Goal: Information Seeking & Learning: Check status

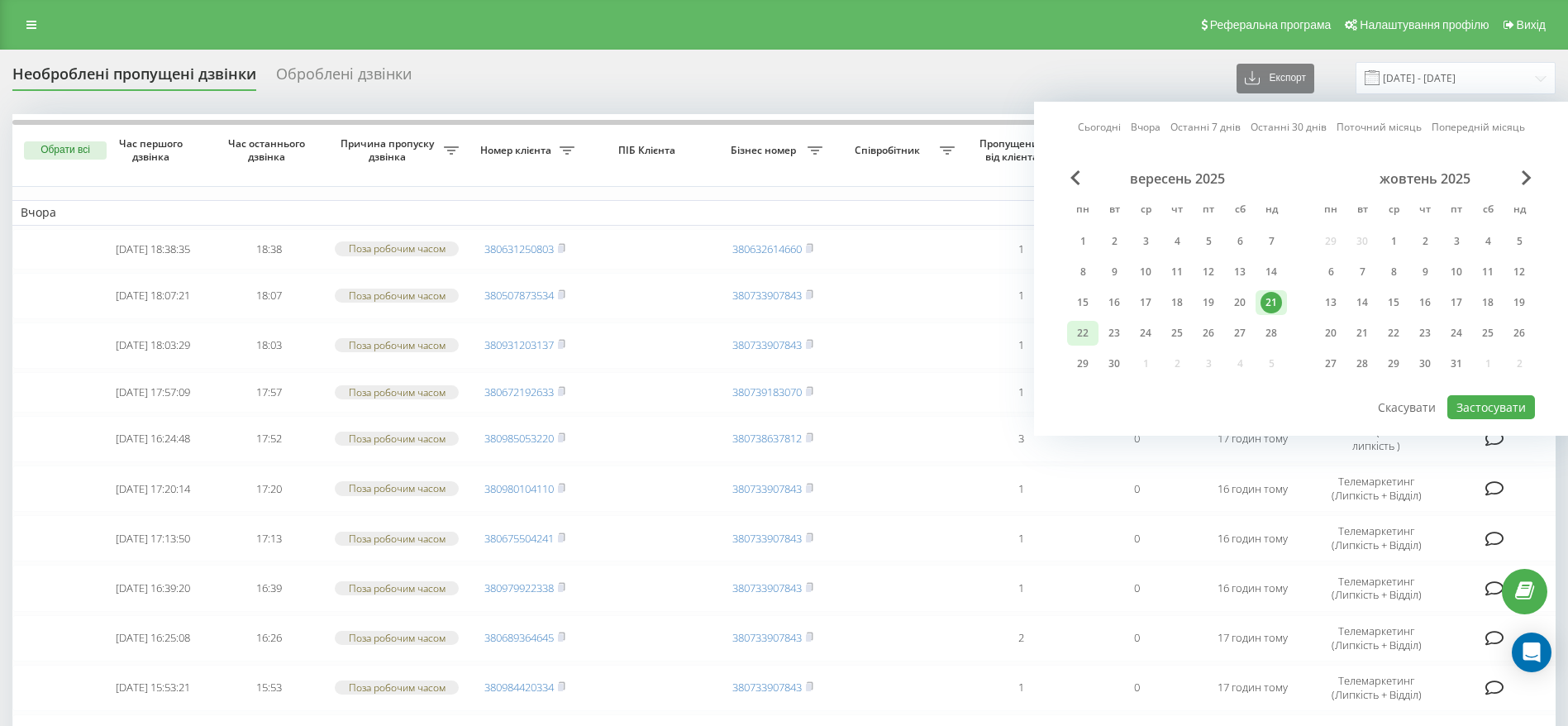
drag, startPoint x: 1082, startPoint y: 320, endPoint x: 1098, endPoint y: 326, distance: 17.1
click at [1083, 320] on div "22" at bounding box center [1083, 332] width 31 height 25
click at [1482, 397] on button "Застосувати" at bounding box center [1492, 407] width 88 height 24
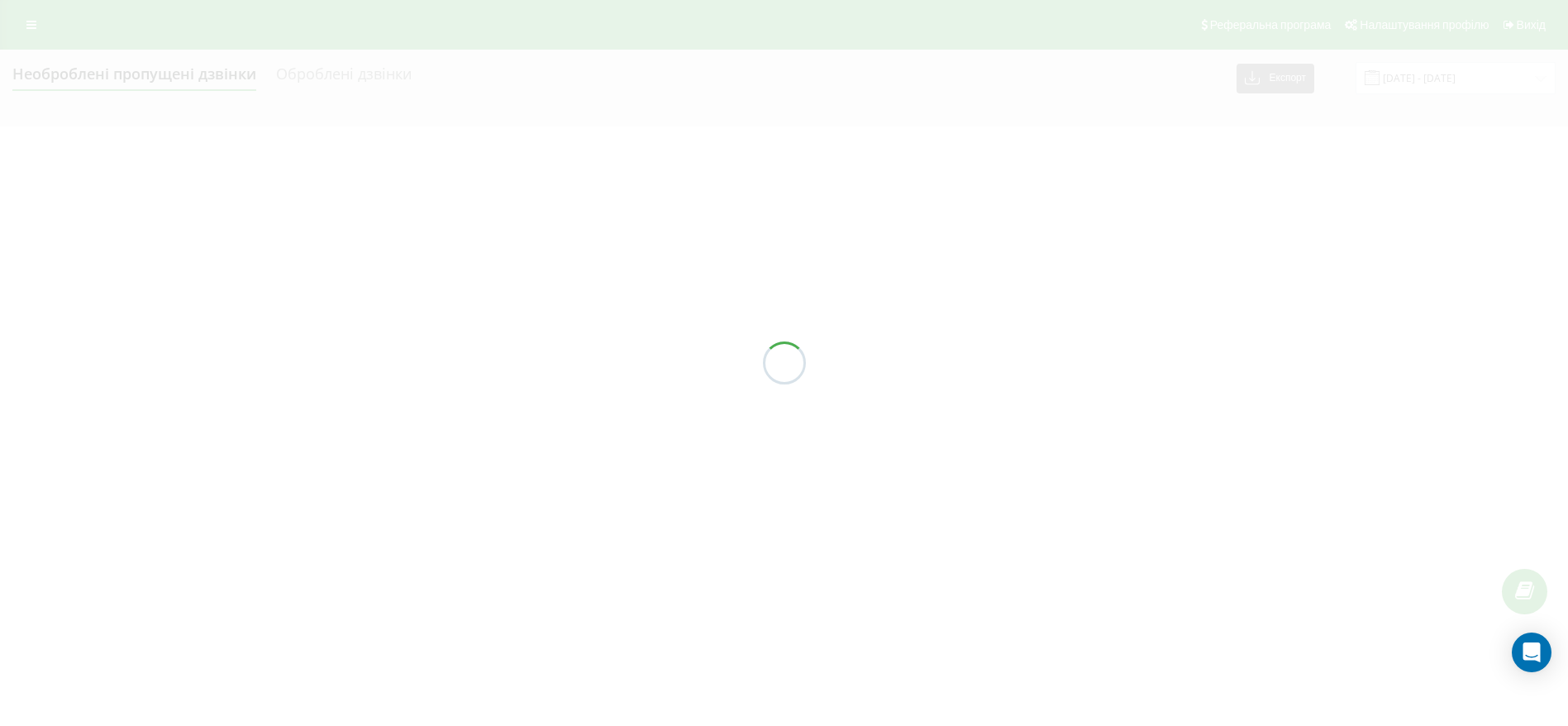
type input "[DATE] - [DATE]"
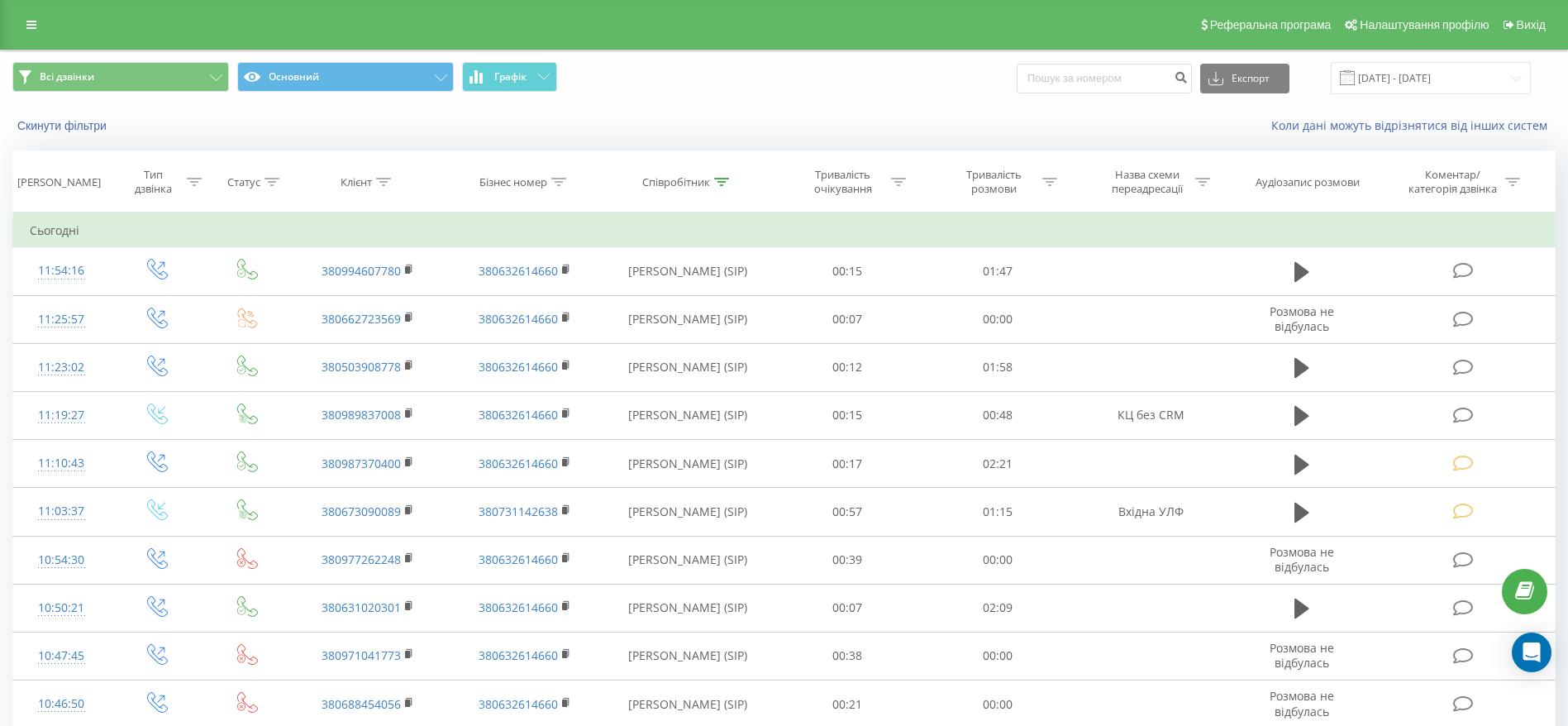
click at [1355, 72] on span at bounding box center [1347, 78] width 15 height 15
click at [1447, 75] on input "19.08.2025 - 19.09.2025" at bounding box center [1431, 78] width 200 height 32
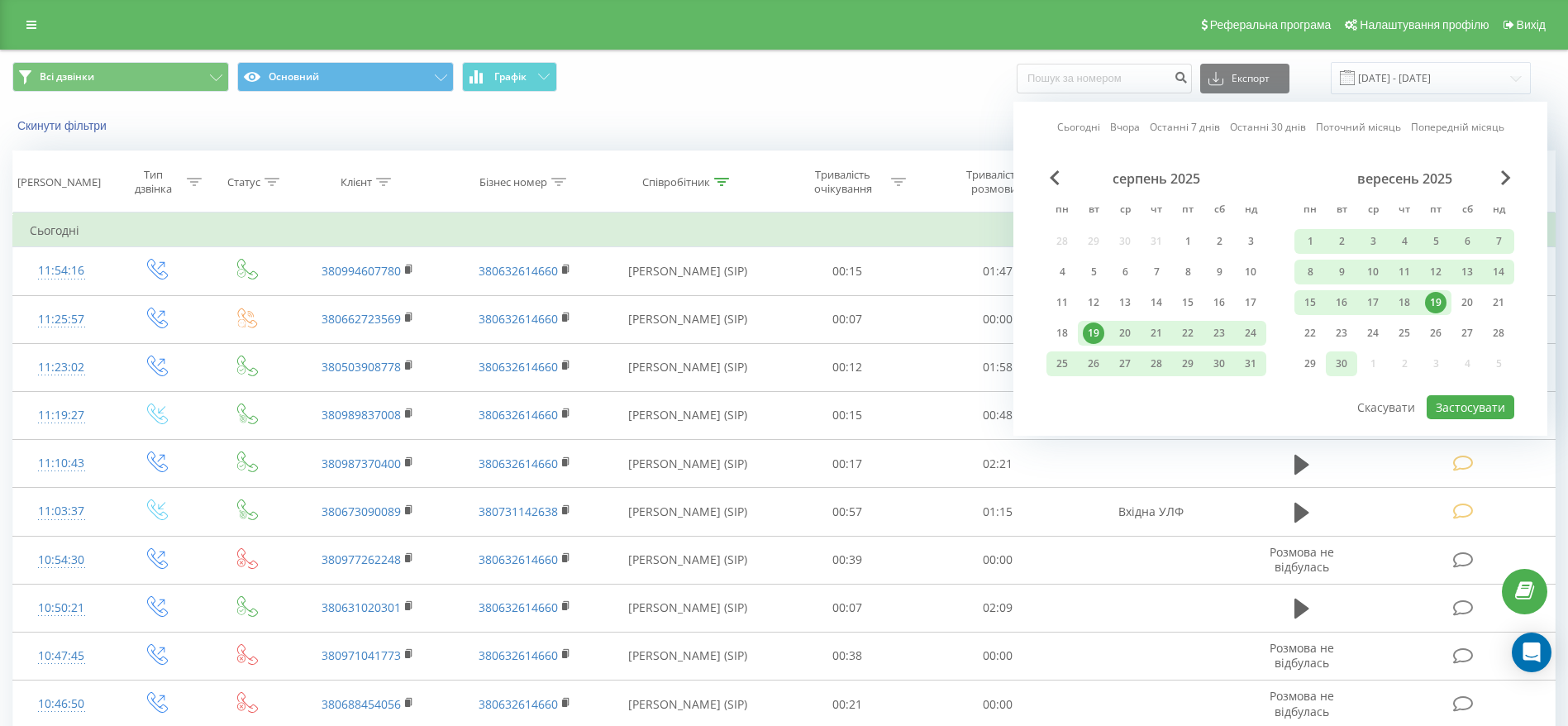
drag, startPoint x: 1305, startPoint y: 340, endPoint x: 1351, endPoint y: 354, distance: 48.1
click at [1304, 340] on div "22" at bounding box center [1310, 332] width 21 height 21
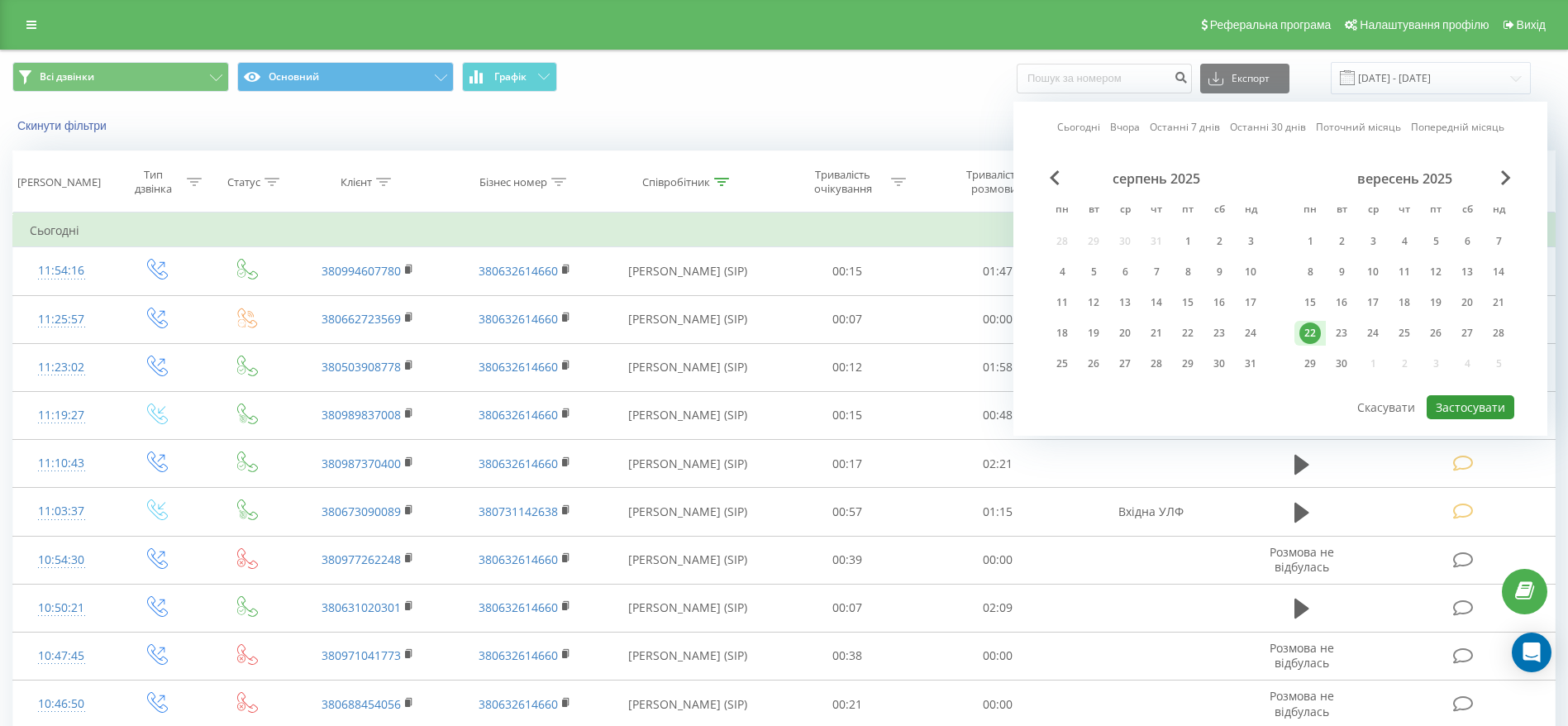
click at [1496, 406] on button "Застосувати" at bounding box center [1471, 407] width 88 height 24
type input "[DATE] - [DATE]"
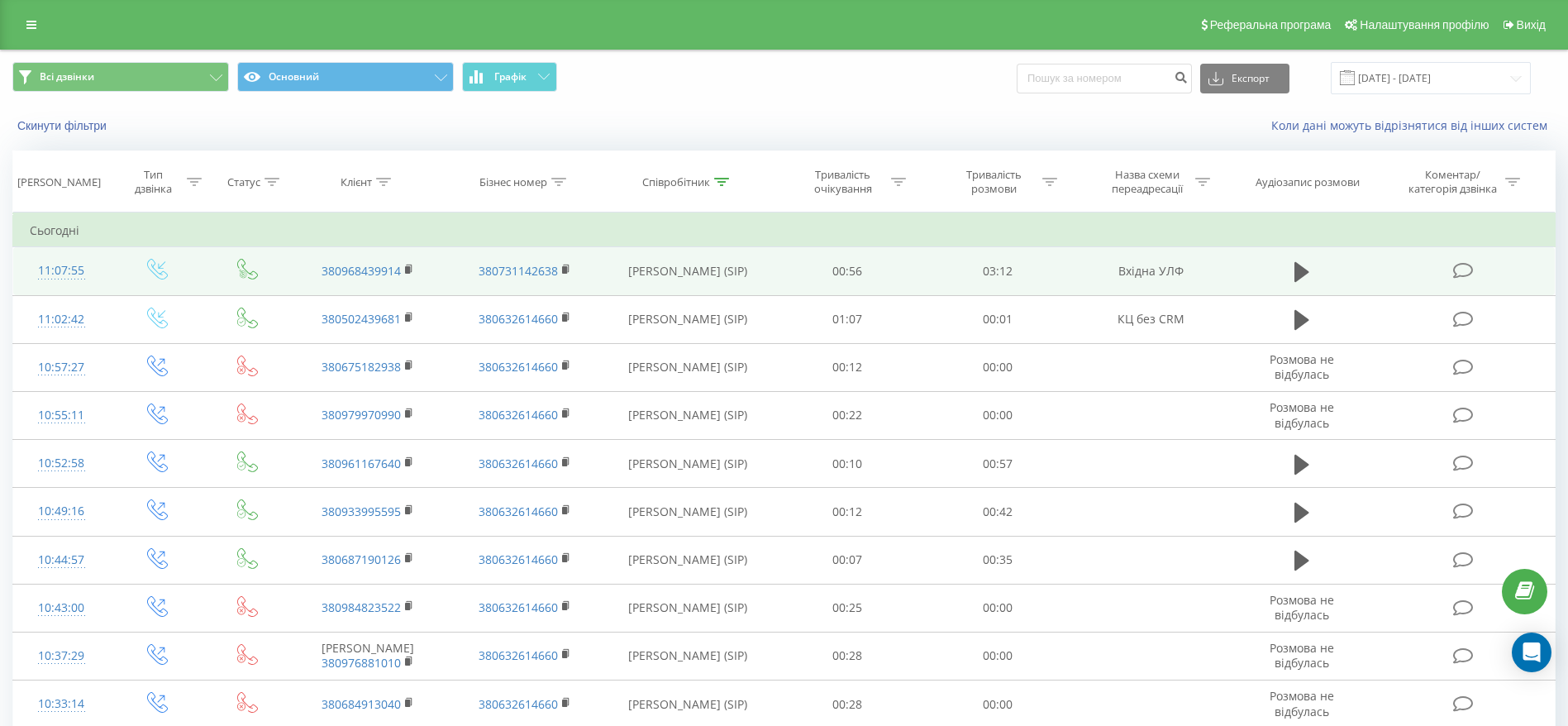
click at [1465, 262] on icon at bounding box center [1463, 270] width 21 height 17
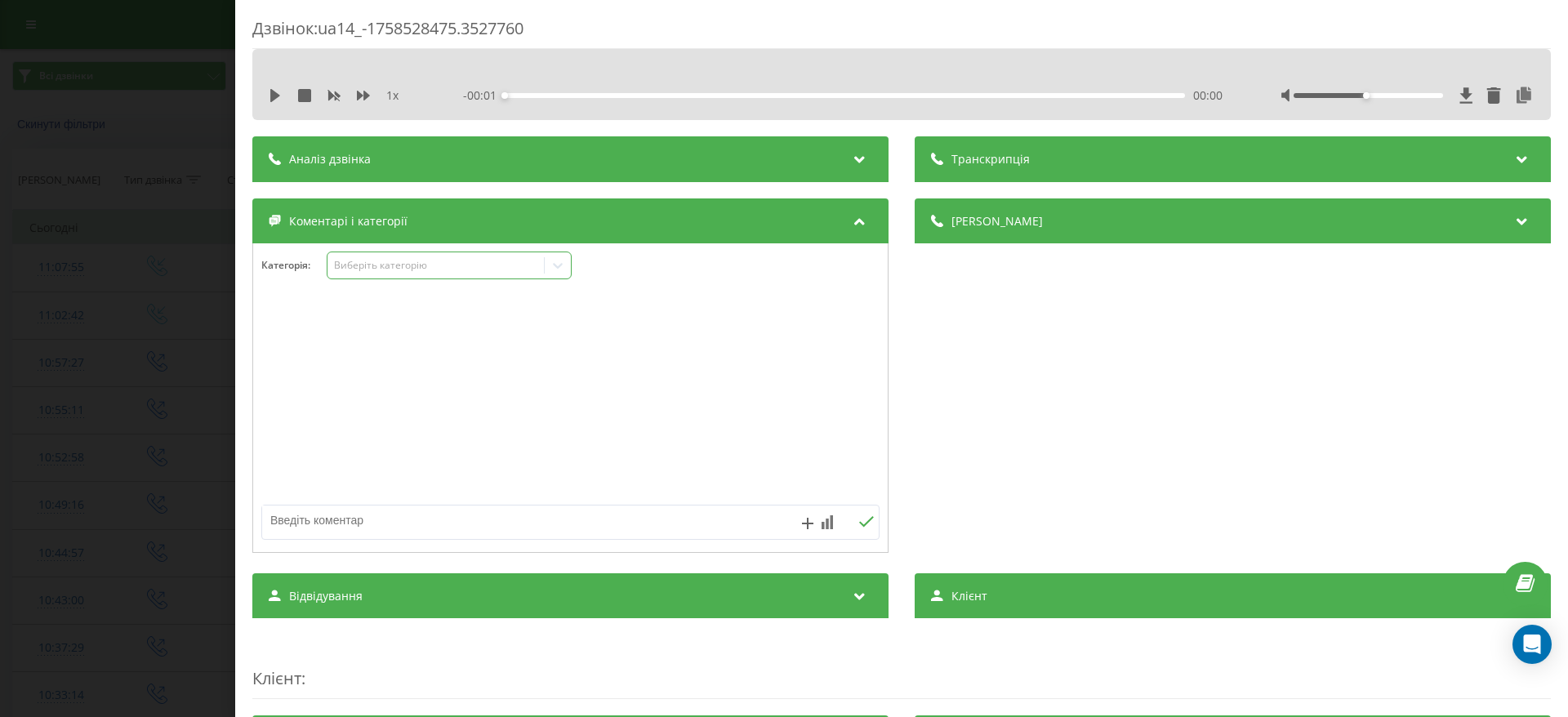
click at [514, 268] on div "Виберіть категорію" at bounding box center [436, 265] width 204 height 13
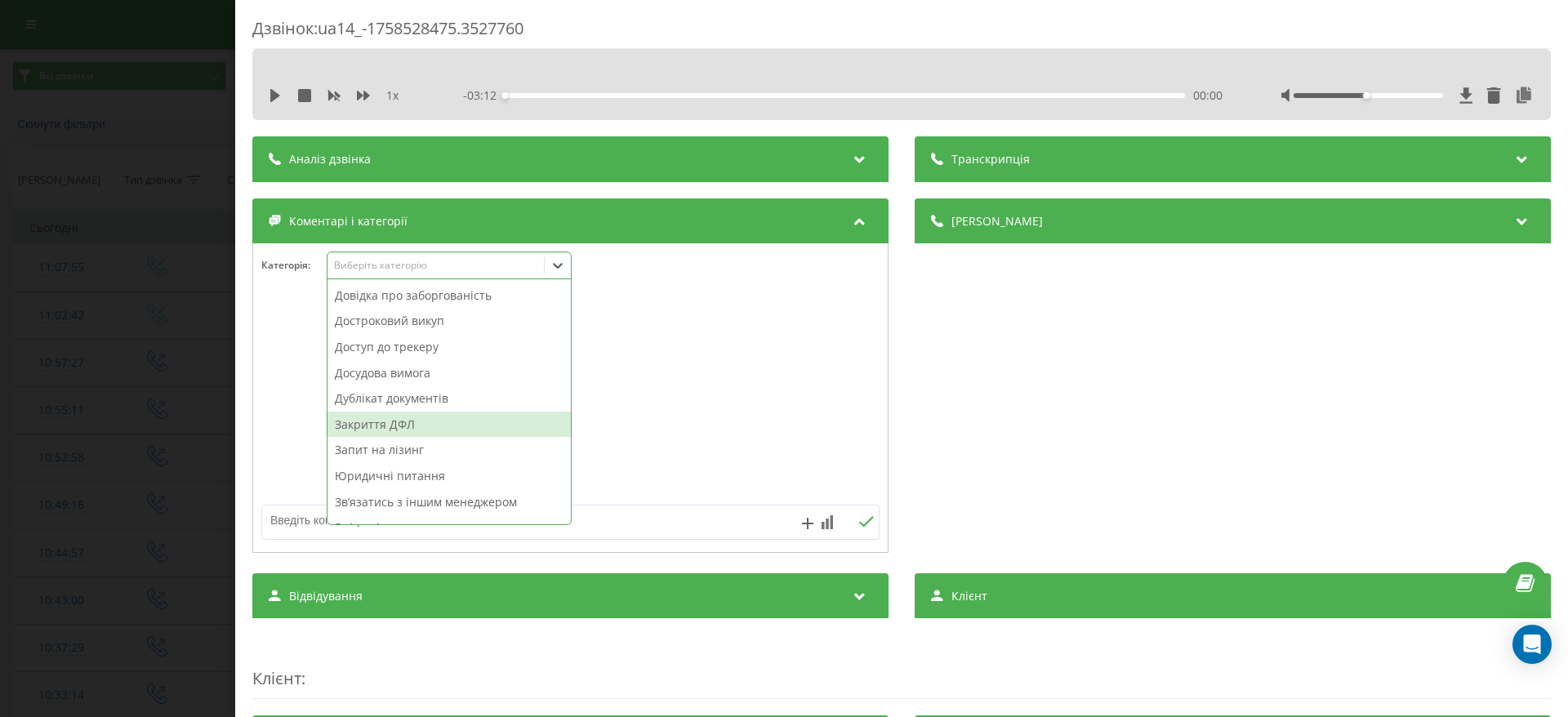
scroll to position [122, 0]
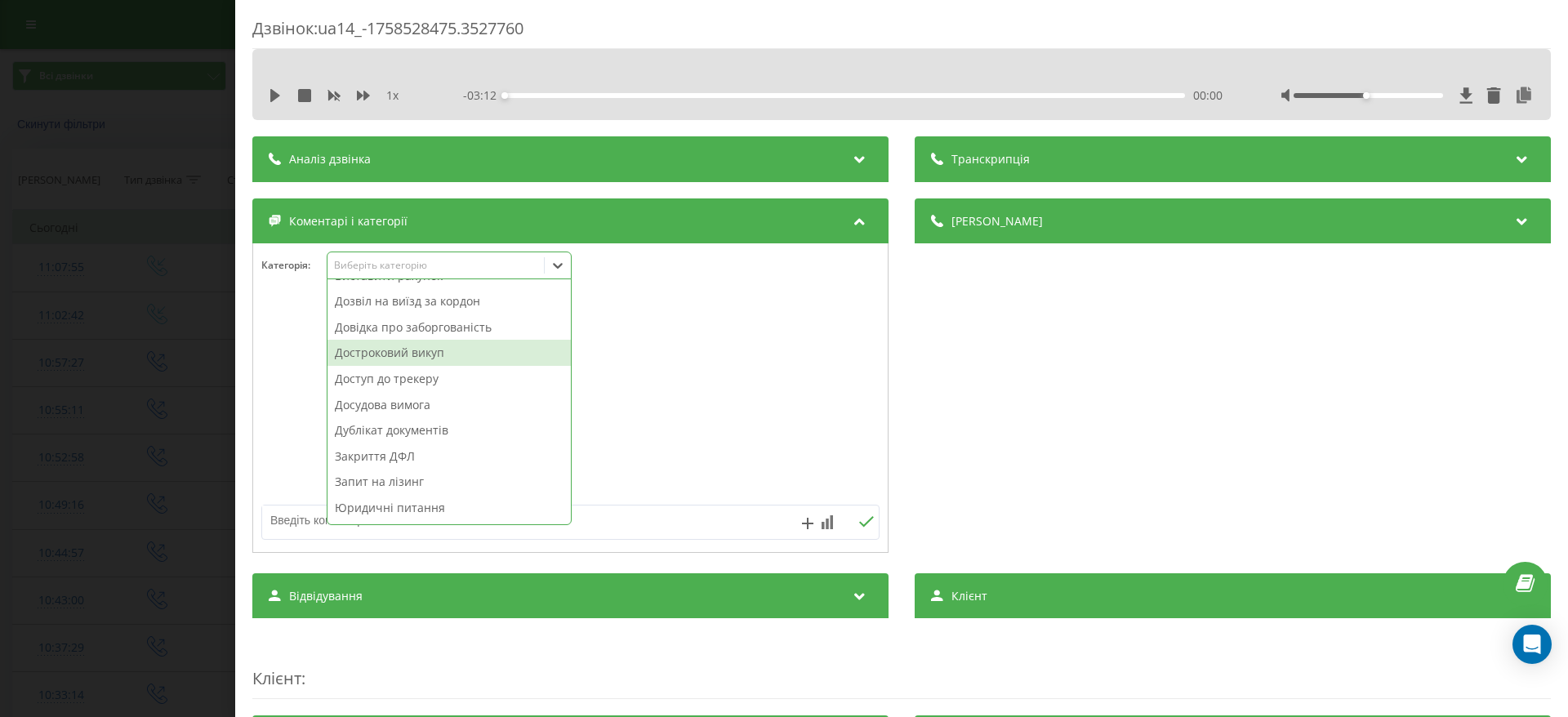
click at [446, 356] on div "Достроковий викуп" at bounding box center [449, 353] width 243 height 26
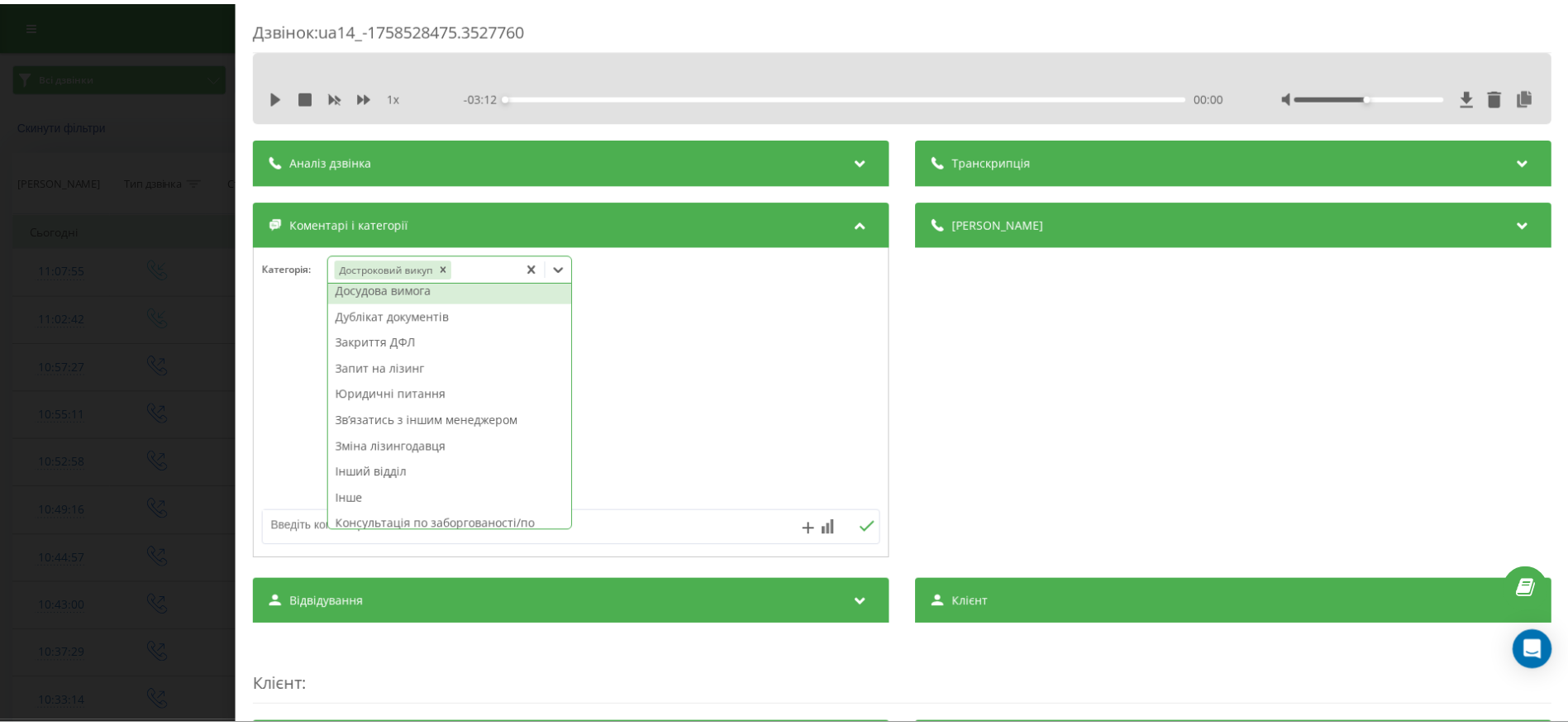
scroll to position [248, 0]
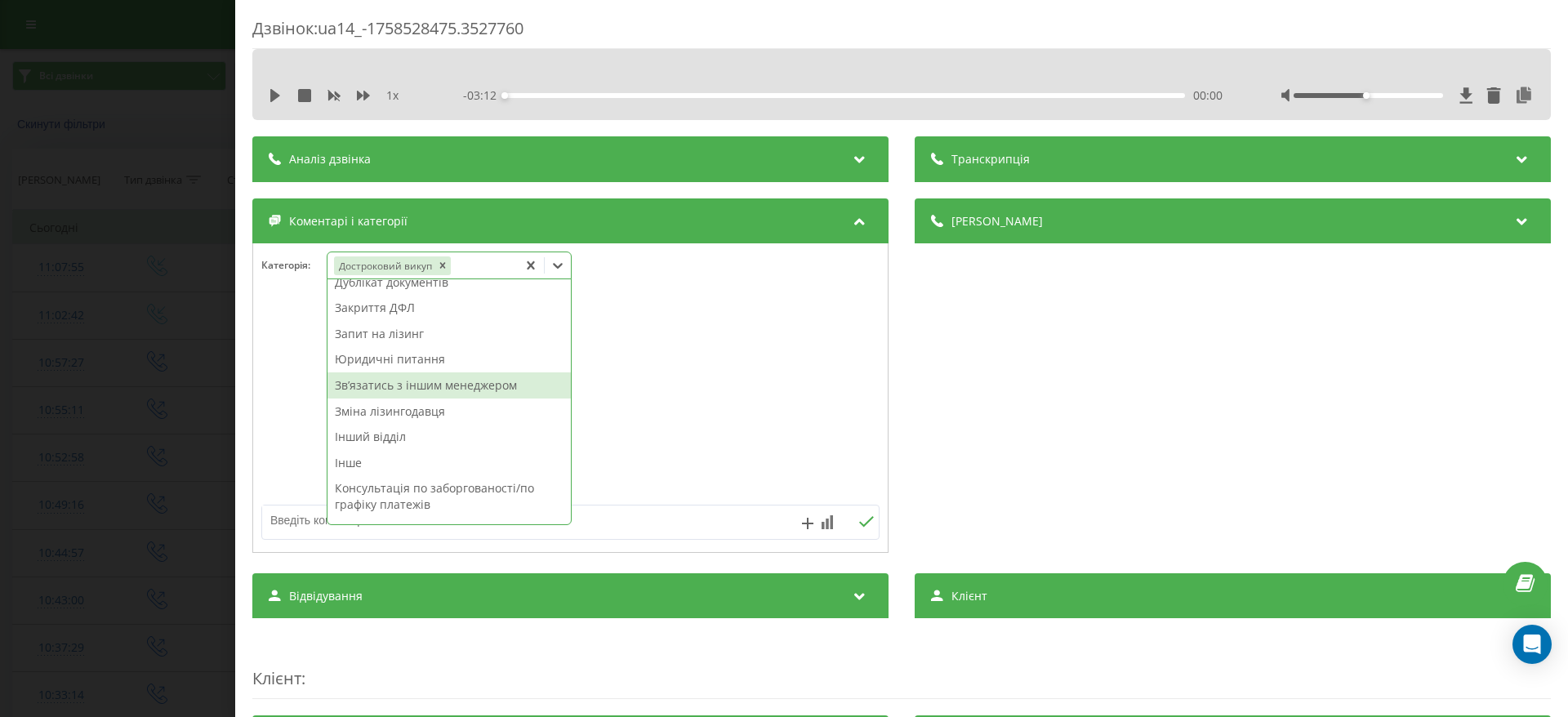
click at [449, 379] on div "Звʼязатись з іншим менеджером" at bounding box center [449, 385] width 243 height 26
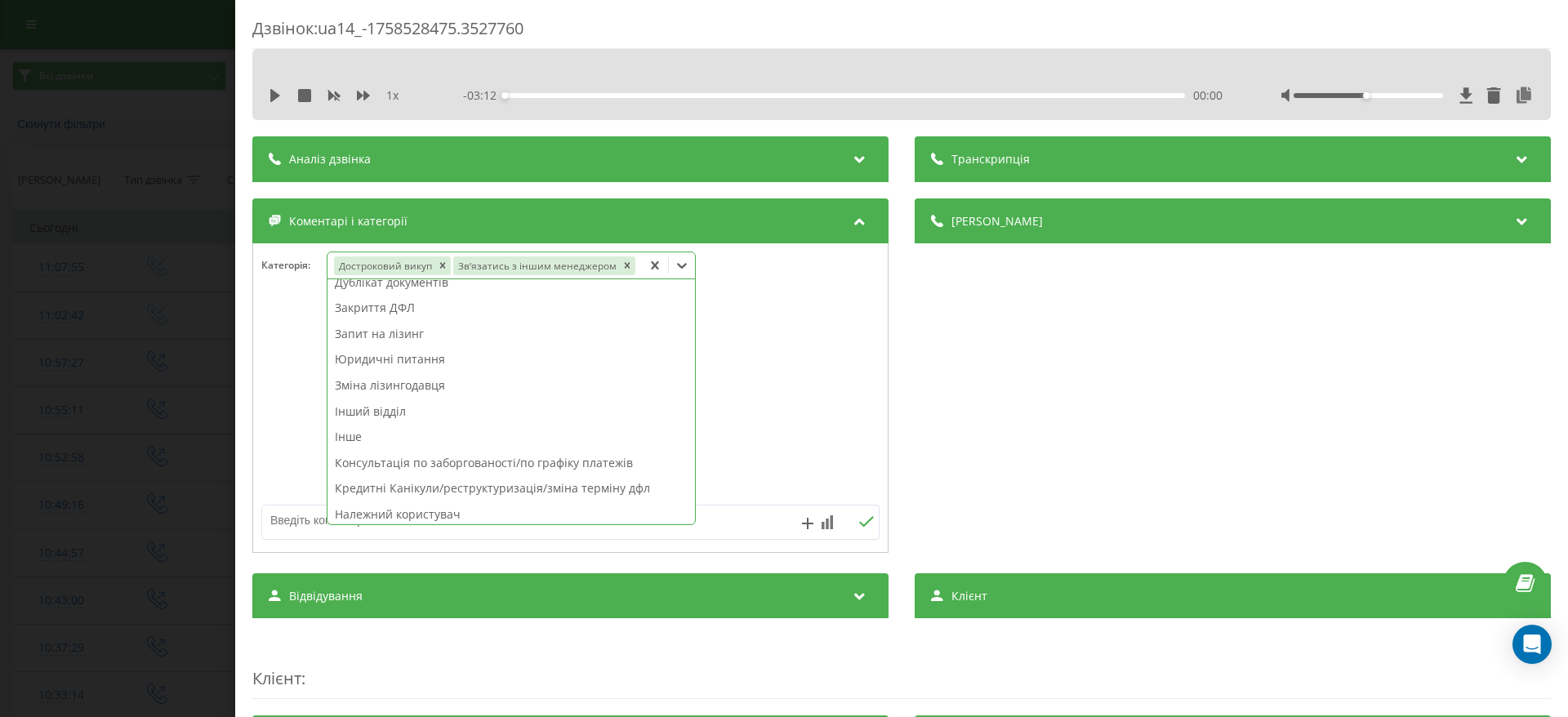
click at [97, 403] on div "Дзвінок : ua14_-1758528475.3527760 1 x - 03:12 00:00 00:00 Транскрипція Для AI-…" at bounding box center [784, 358] width 1568 height 717
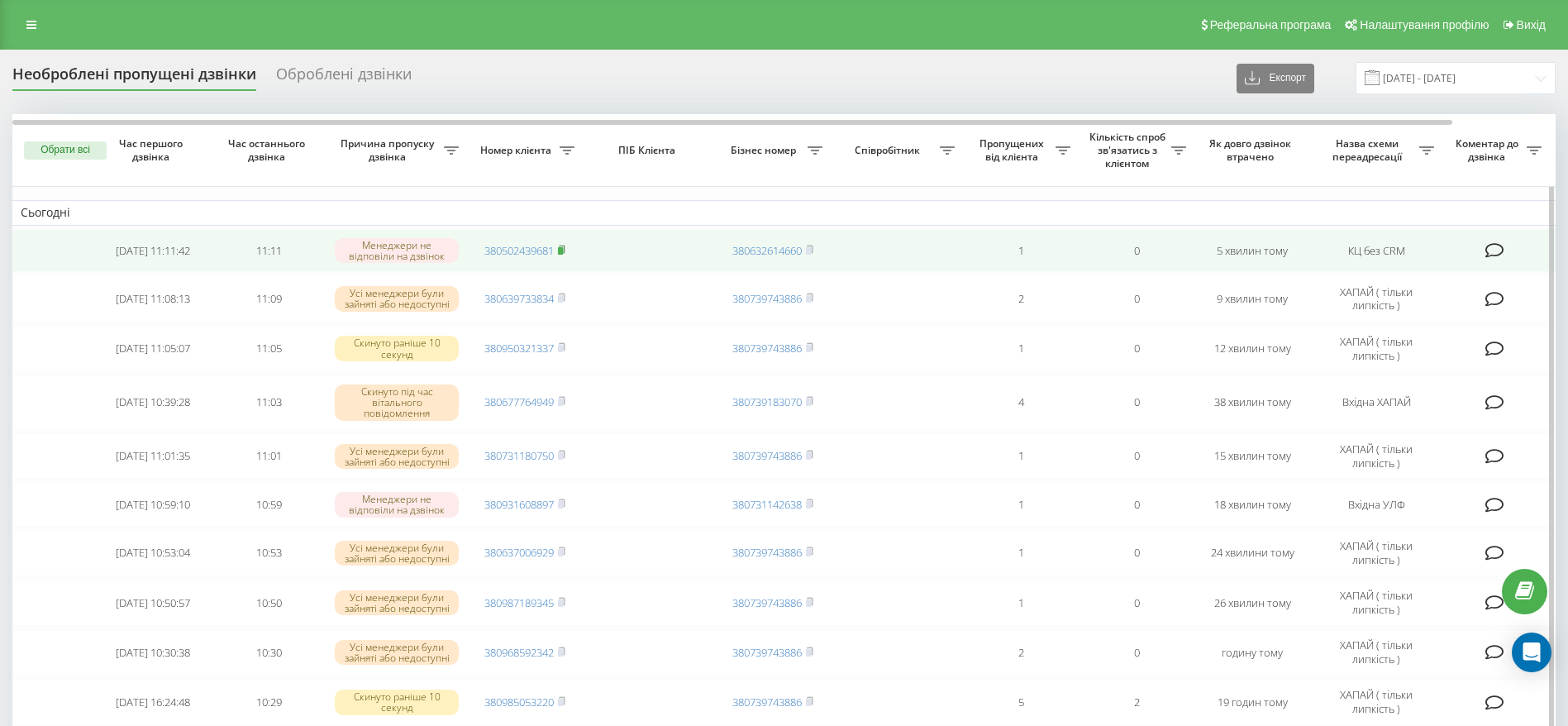
click at [566, 250] on icon at bounding box center [562, 249] width 7 height 10
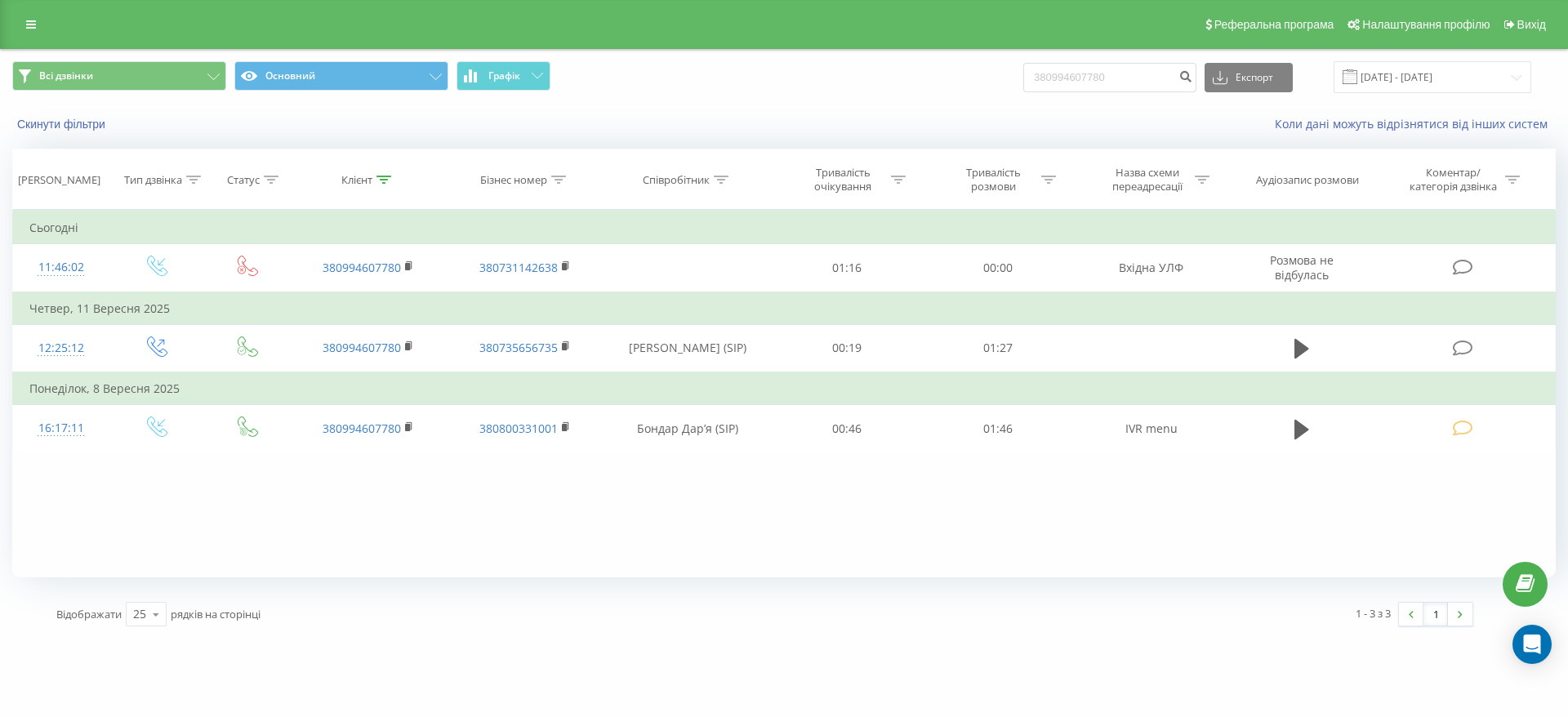
click at [1129, 71] on input "380994607780" at bounding box center [1110, 78] width 173 height 30
click at [1192, 76] on form "380502439681" at bounding box center [1110, 78] width 173 height 30
type input "380502439681"
click at [1193, 78] on icon "submit" at bounding box center [1185, 74] width 14 height 10
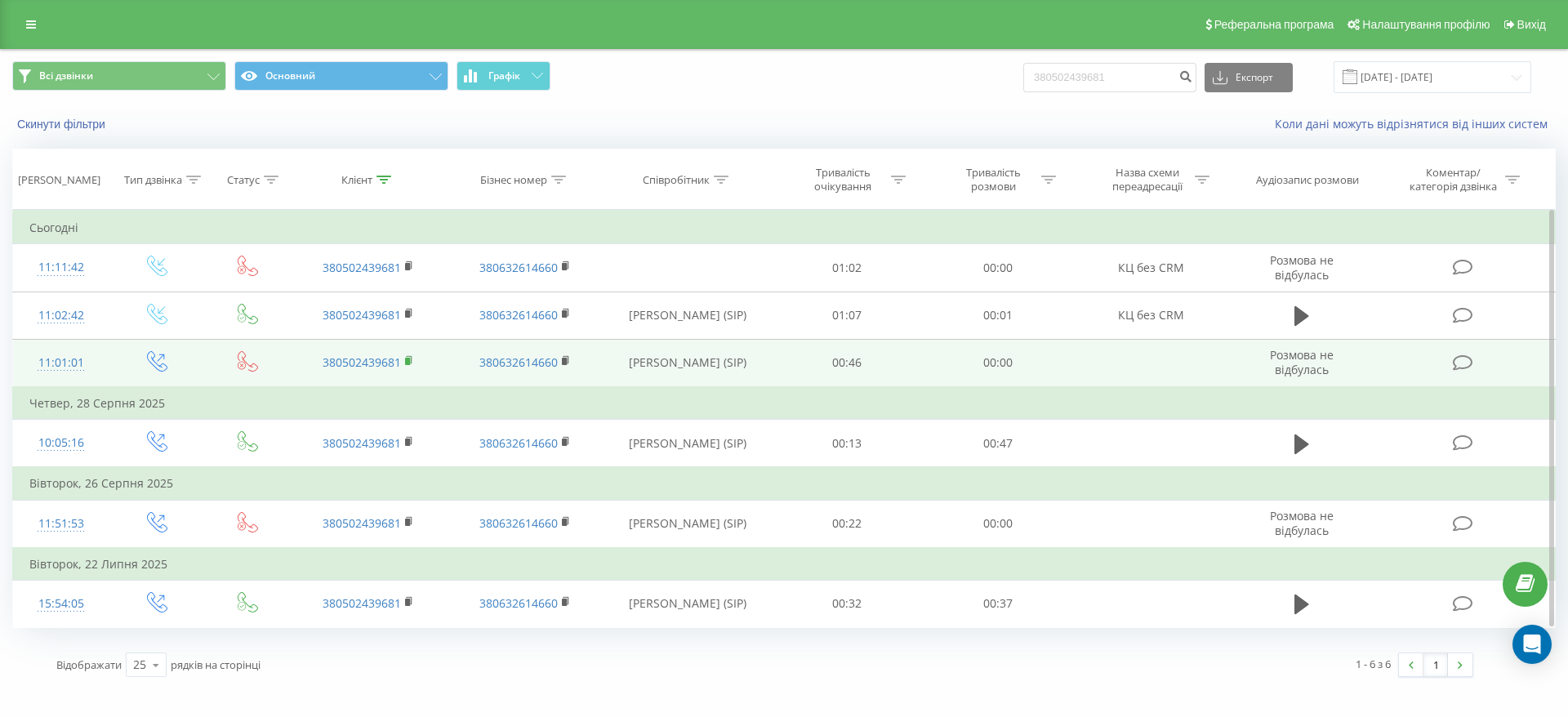
click at [410, 355] on icon at bounding box center [410, 361] width 9 height 12
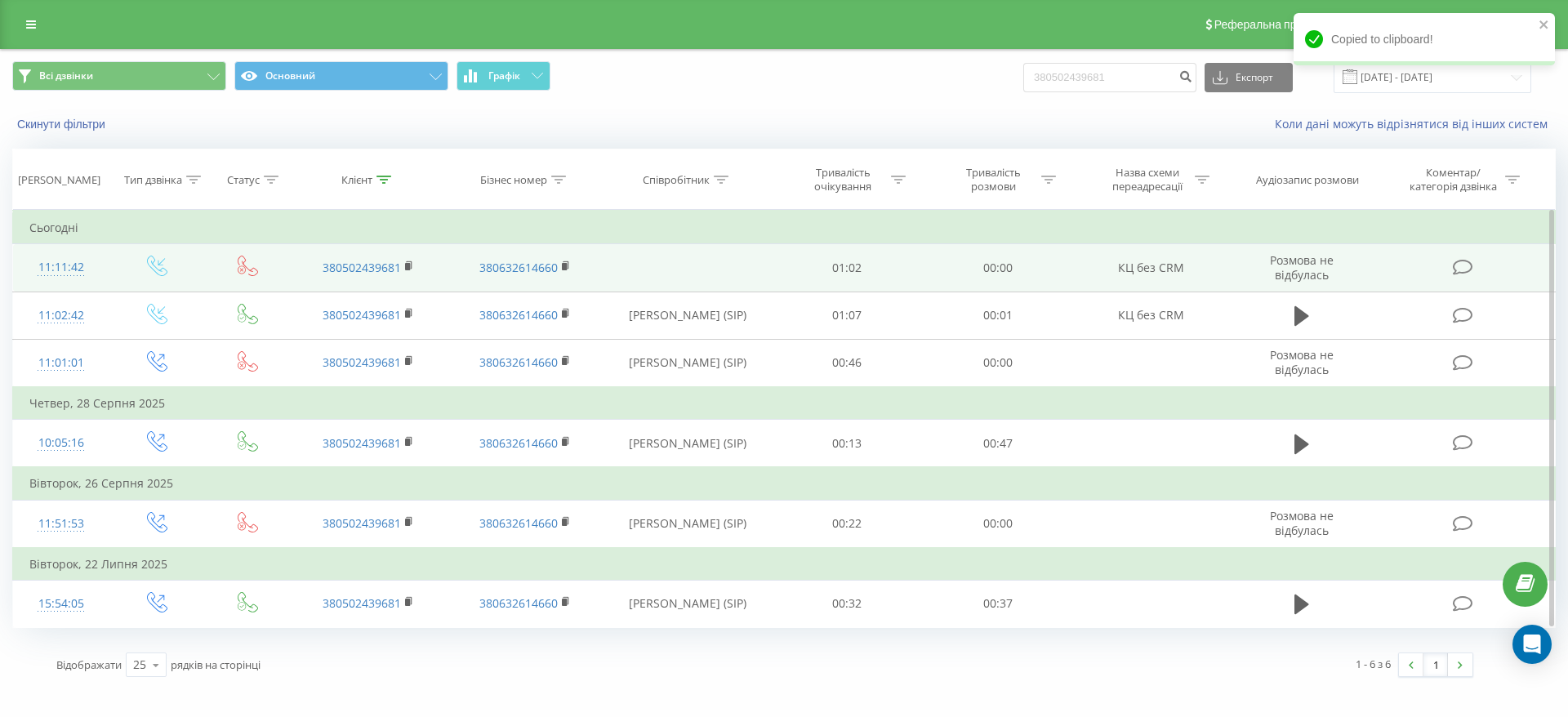
click at [1461, 270] on icon at bounding box center [1463, 267] width 21 height 17
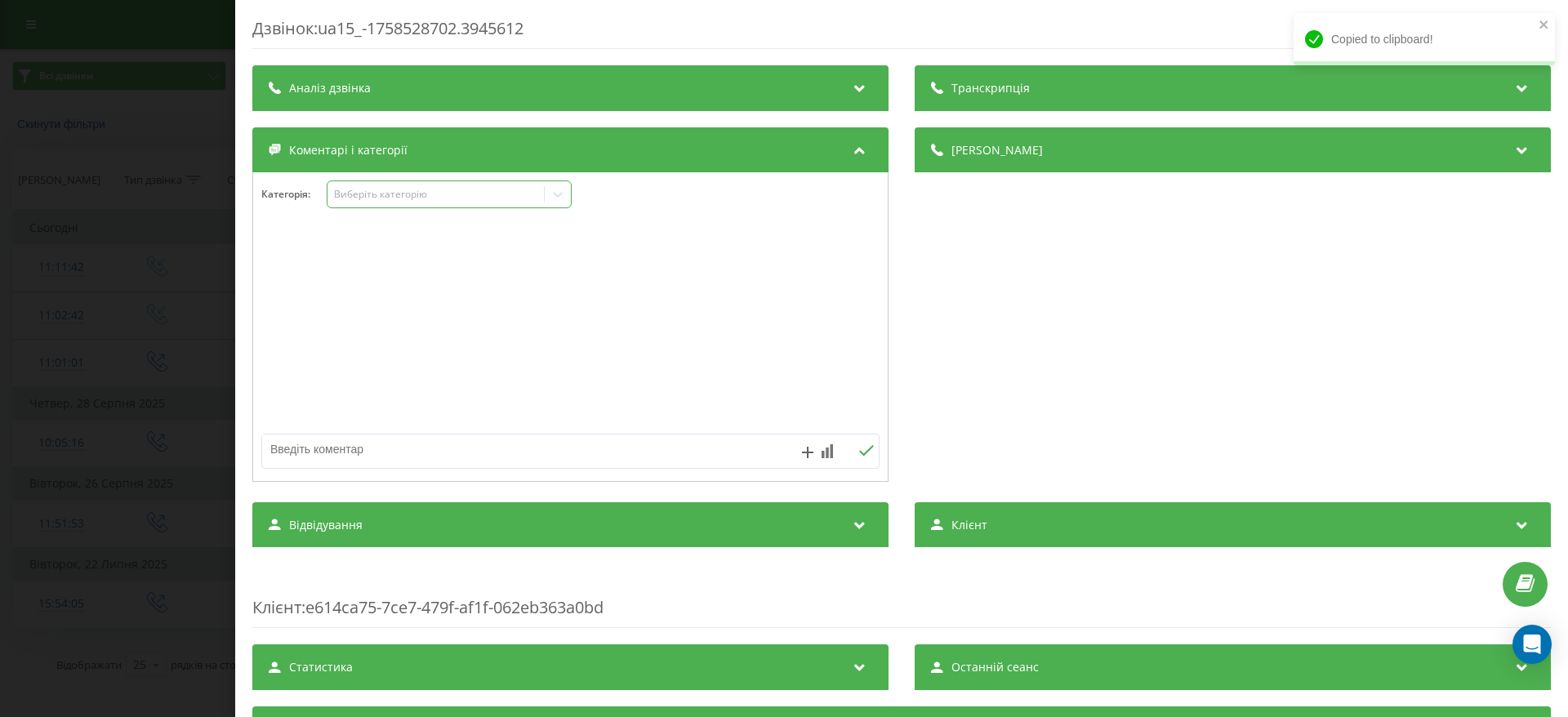
click at [544, 197] on div "Виберіть категорію" at bounding box center [435, 194] width 216 height 15
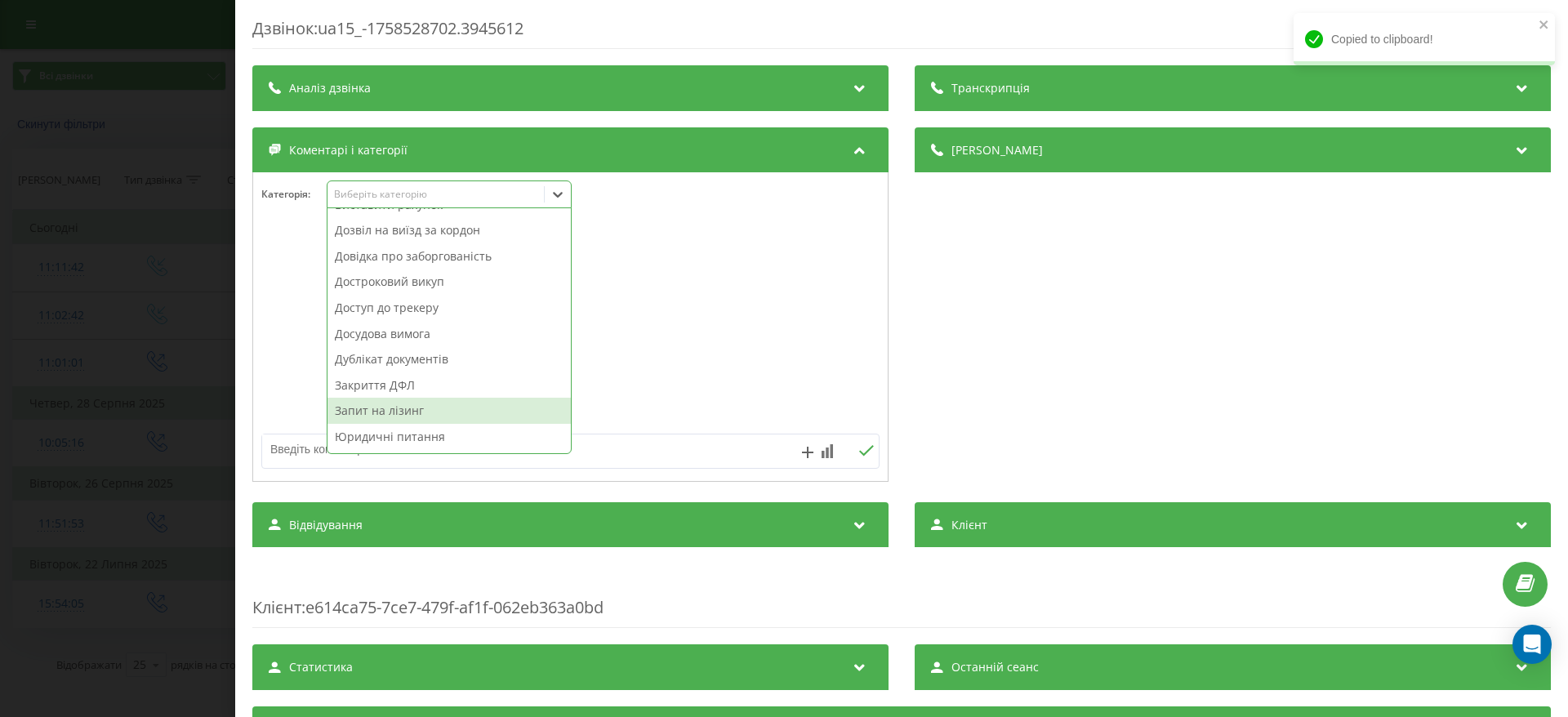
scroll to position [245, 0]
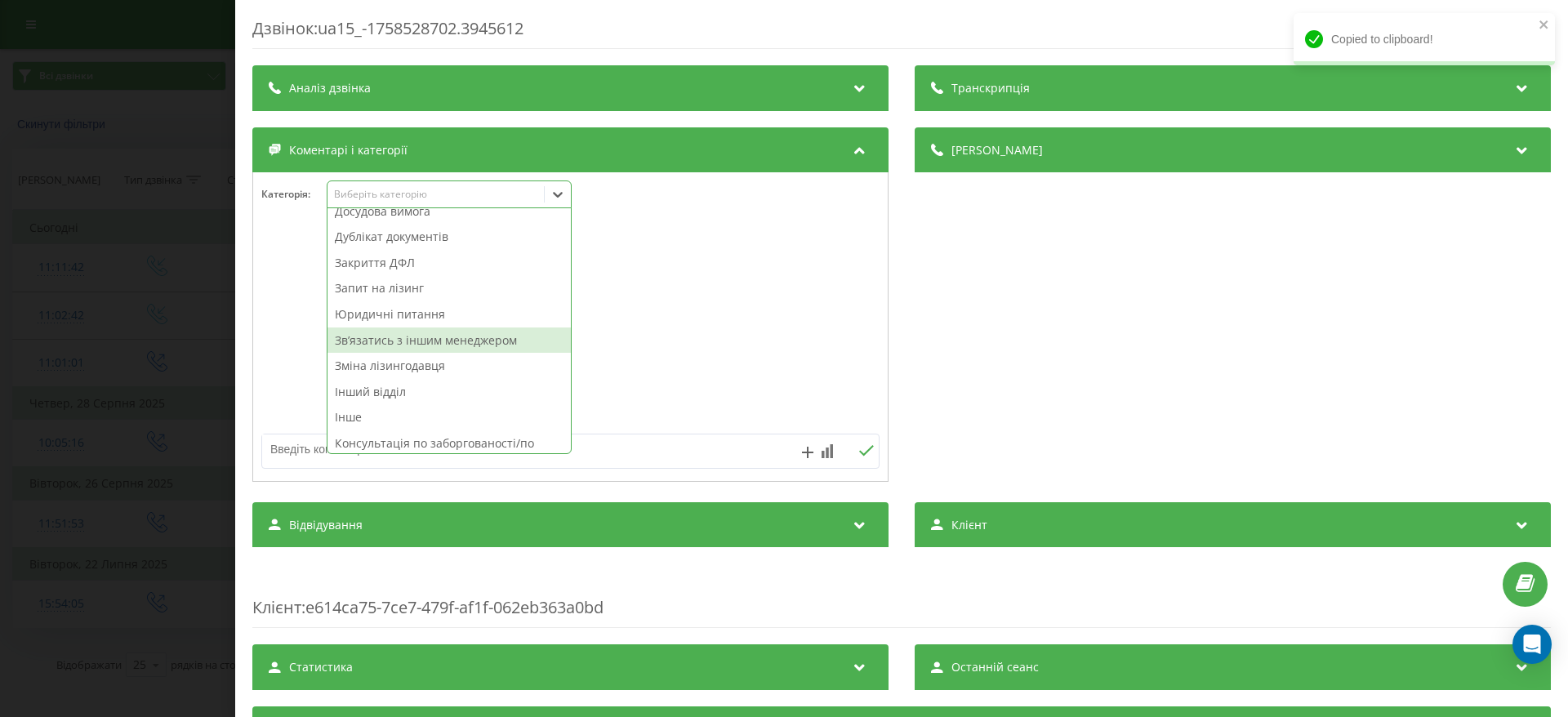
click at [479, 349] on div "Звʼязатись з іншим менеджером" at bounding box center [449, 340] width 243 height 26
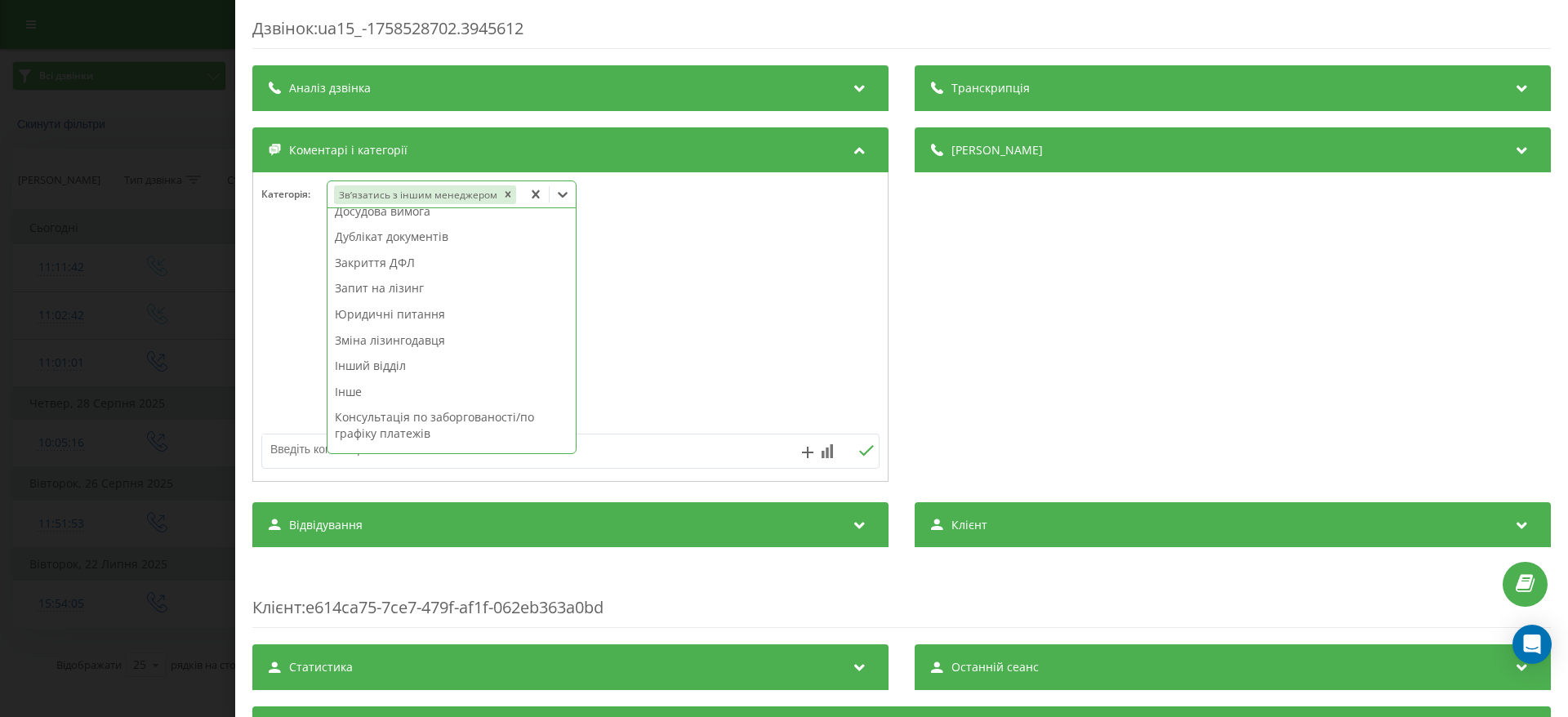
click at [37, 344] on div "Дзвінок : ua15_-1758528702.3945612 Транскрипція Для AI-аналізу майбутніх дзвінк…" at bounding box center [784, 358] width 1568 height 717
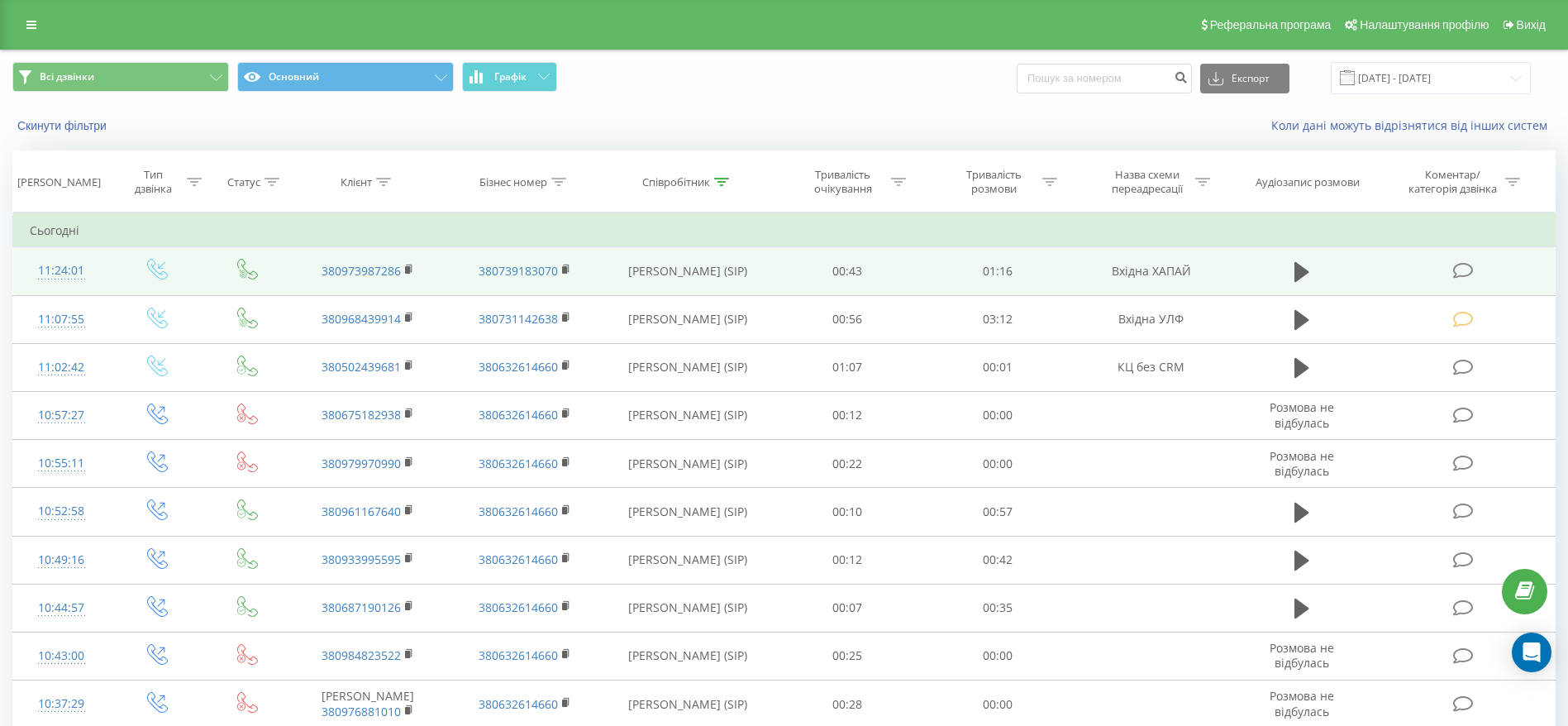
click at [1465, 265] on icon at bounding box center [1463, 270] width 21 height 17
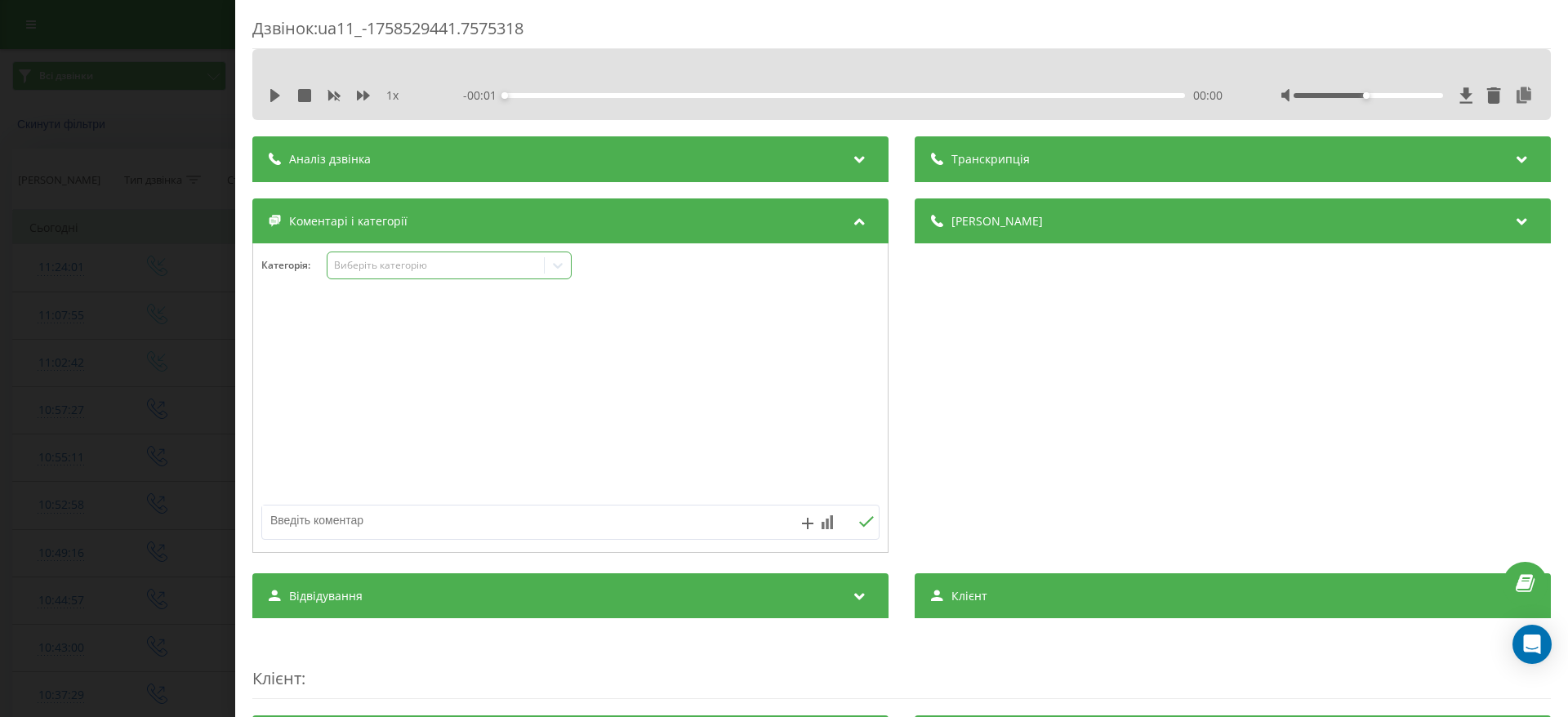
click at [560, 262] on icon at bounding box center [558, 266] width 16 height 16
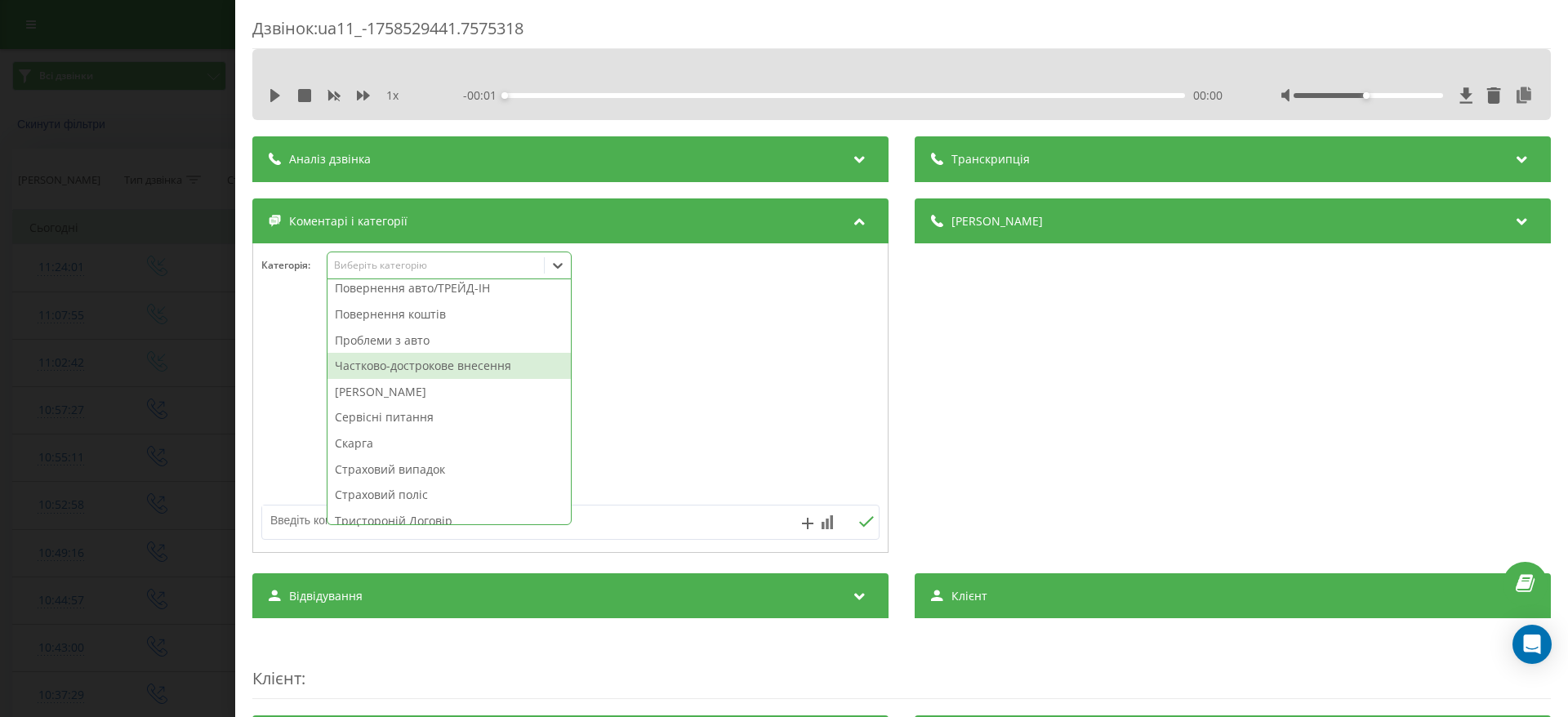
scroll to position [875, 0]
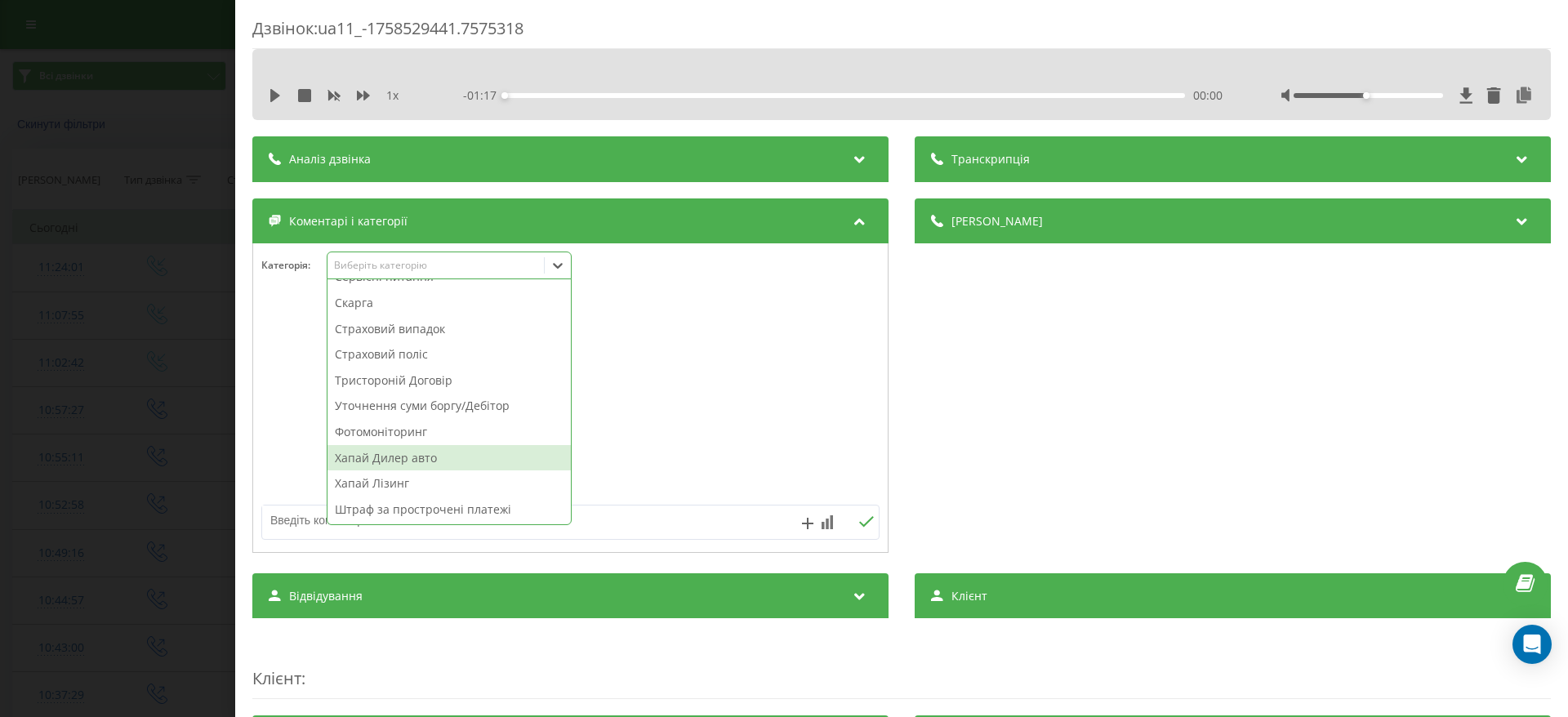
click at [448, 467] on div "Хапай Дилер авто" at bounding box center [449, 458] width 243 height 26
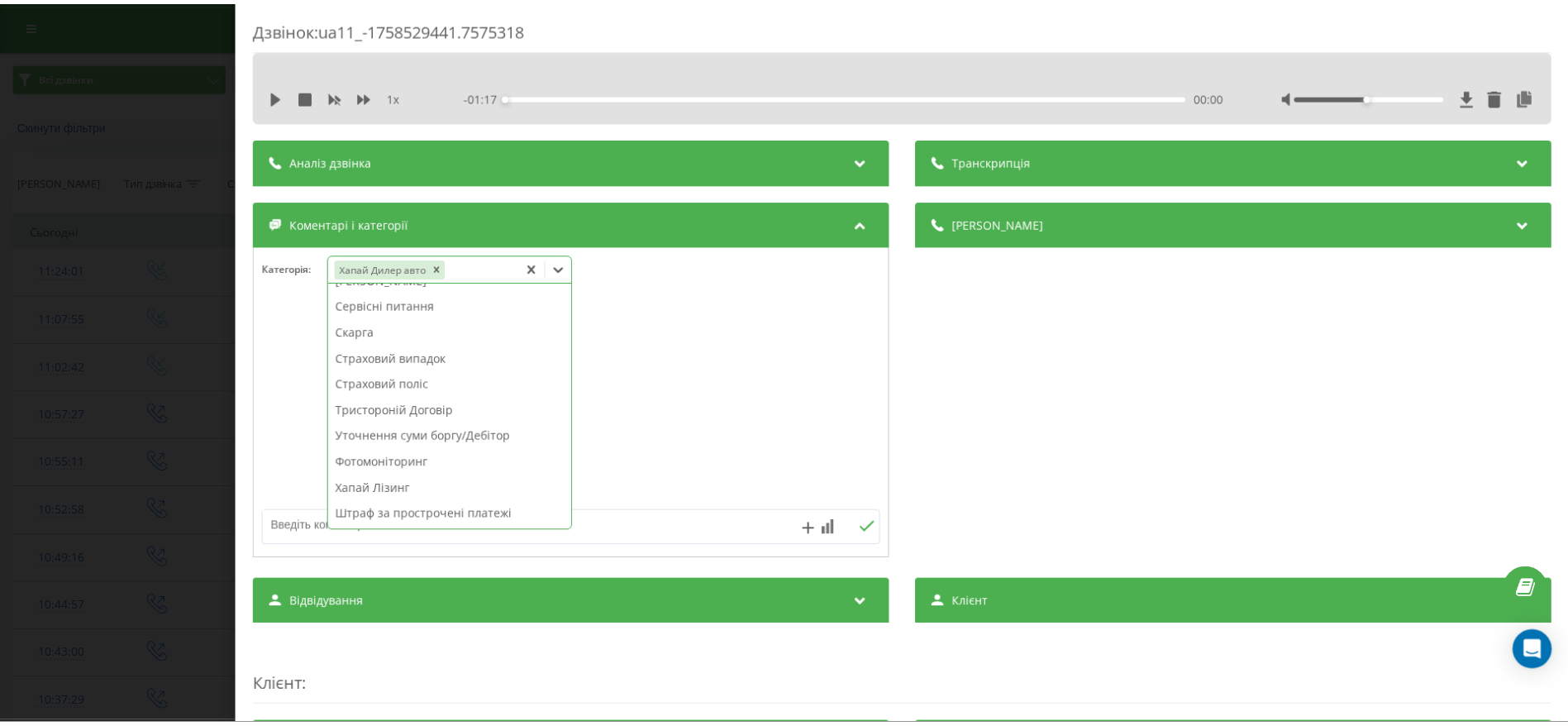
scroll to position [861, 0]
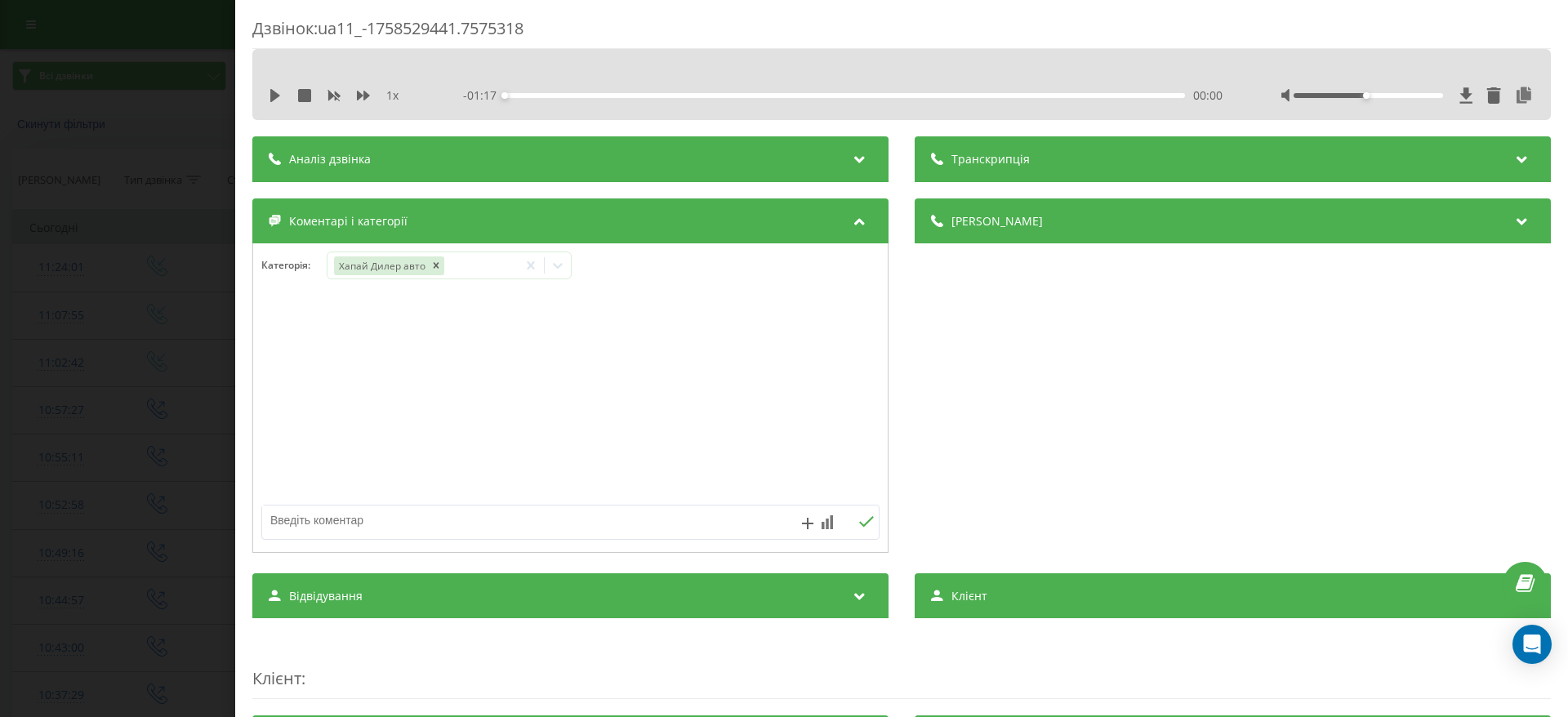
click at [86, 487] on div "Дзвінок : ua11_-1758529441.7575318 1 x - 01:17 00:00 00:00 Транскрипція Для AI-…" at bounding box center [784, 358] width 1568 height 717
